Goal: Communication & Community: Answer question/provide support

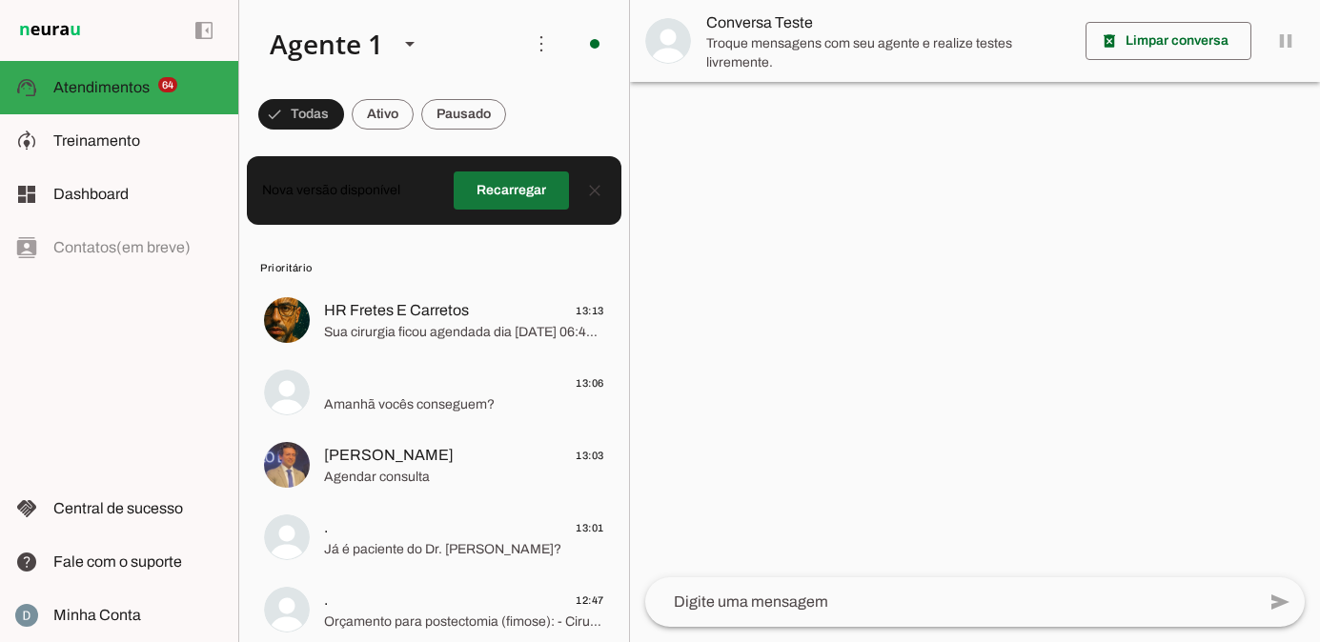
click at [539, 199] on span at bounding box center [511, 191] width 115 height 46
